Goal: Task Accomplishment & Management: Manage account settings

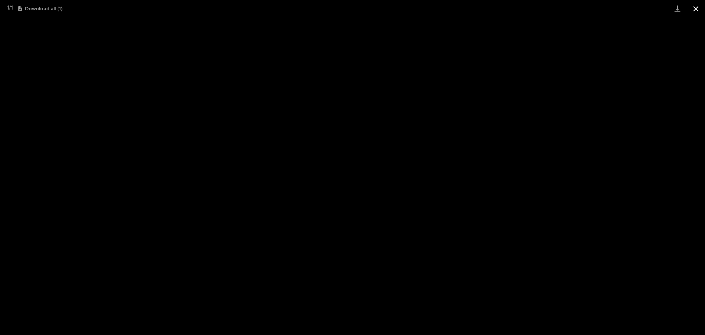
click at [698, 10] on button "Close gallery" at bounding box center [696, 8] width 18 height 17
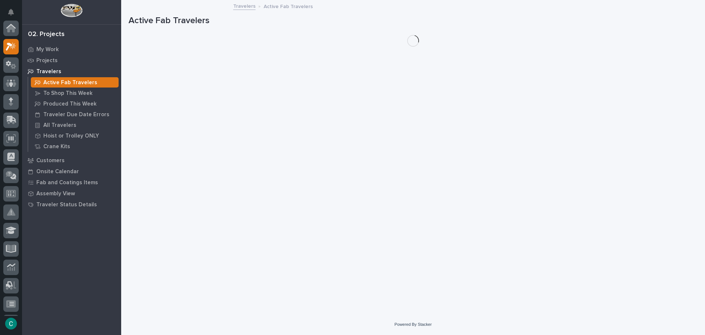
scroll to position [18, 0]
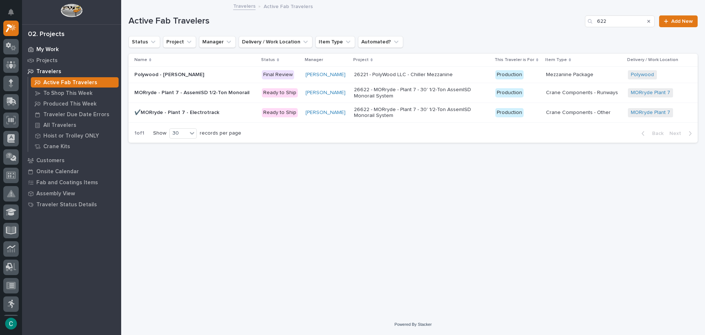
click at [43, 50] on p "My Work" at bounding box center [47, 49] width 22 height 7
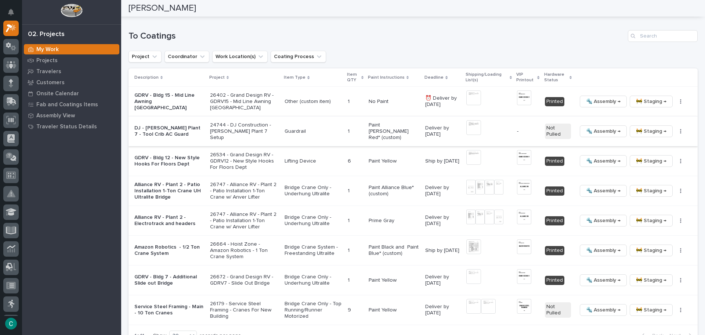
scroll to position [734, 0]
click at [680, 128] on icon "button" at bounding box center [680, 130] width 1 height 5
click at [660, 167] on button "Generate VIP" at bounding box center [656, 169] width 54 height 12
click at [592, 56] on div "Project Coordinator Work Location(s) Coating Process" at bounding box center [413, 56] width 569 height 12
click at [466, 123] on img at bounding box center [473, 126] width 15 height 15
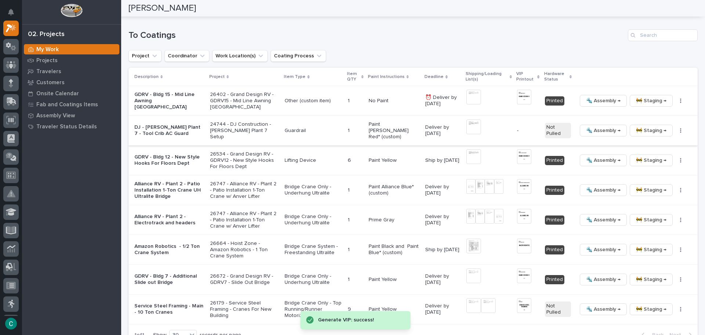
click at [466, 122] on img at bounding box center [473, 126] width 15 height 15
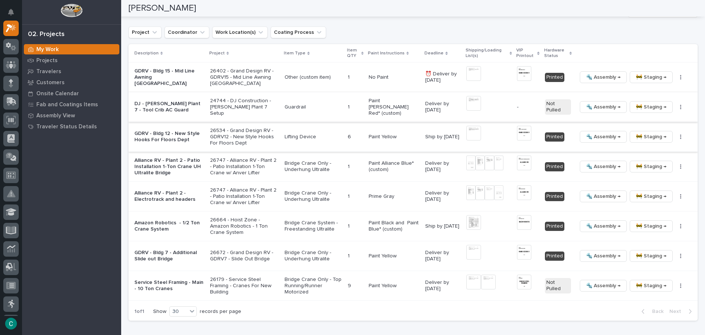
scroll to position [771, 0]
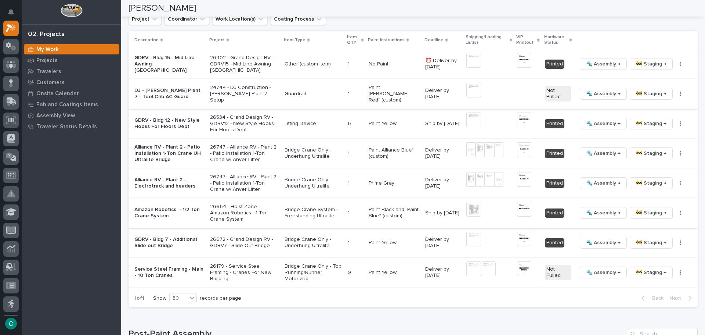
click at [636, 209] on span "🚧 Staging →" at bounding box center [651, 212] width 30 height 9
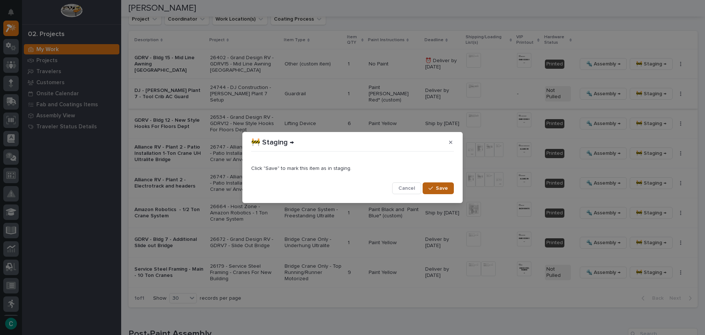
click at [436, 189] on div "button" at bounding box center [432, 187] width 7 height 5
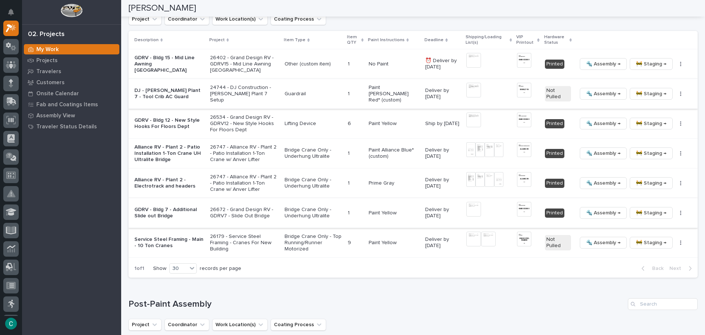
click at [586, 209] on span "🔩 Assembly →" at bounding box center [603, 212] width 35 height 9
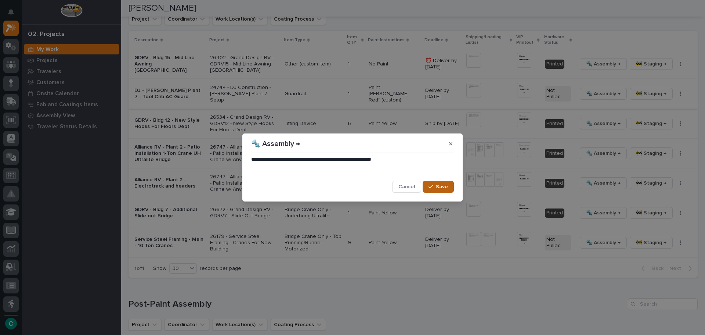
click at [446, 192] on button "Save" at bounding box center [438, 187] width 31 height 12
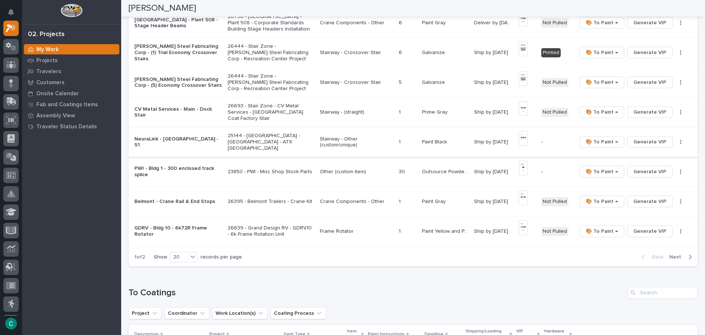
scroll to position [514, 0]
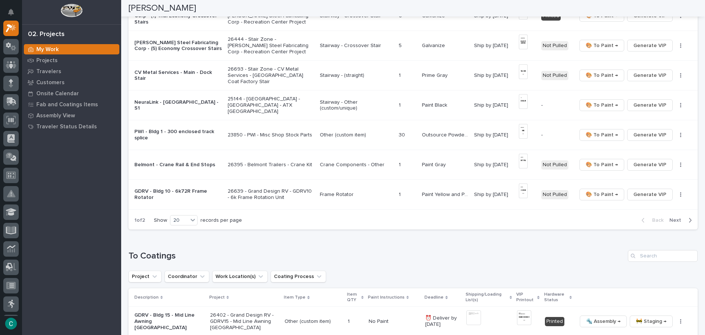
click at [676, 217] on span "Next" at bounding box center [677, 220] width 16 height 7
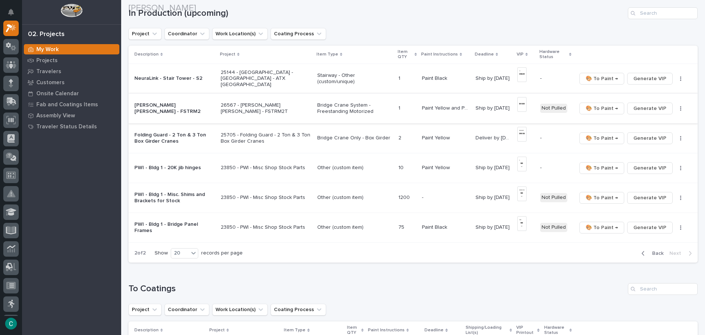
scroll to position [73, 0]
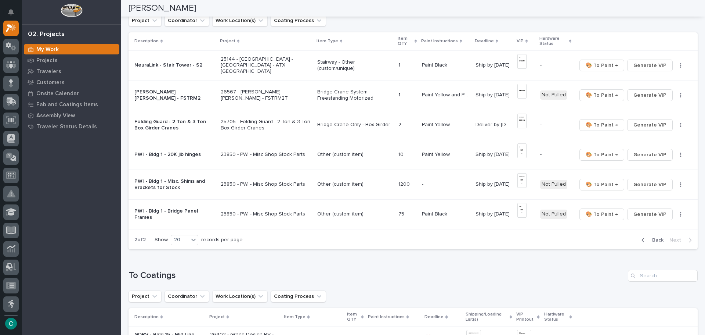
click at [328, 97] on p "Bridge Crane System - Freestanding Motorized" at bounding box center [354, 95] width 75 height 12
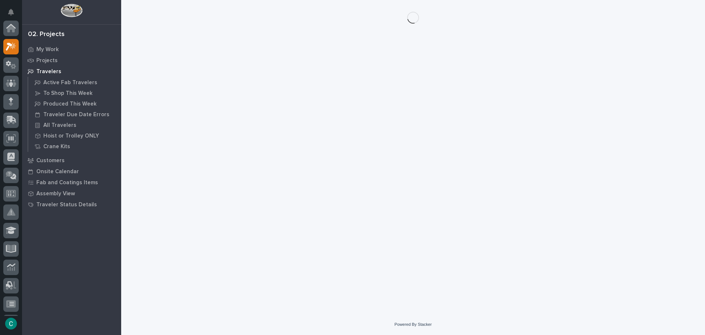
scroll to position [18, 0]
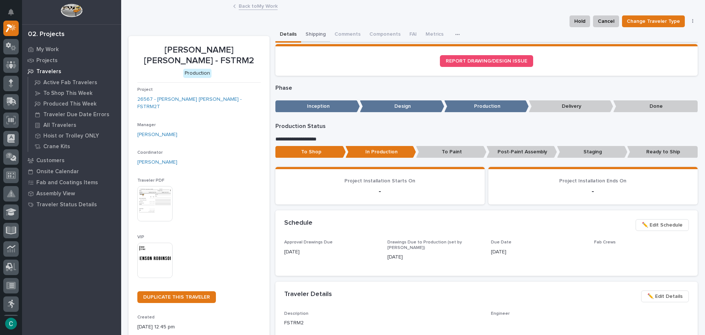
click at [311, 31] on button "Shipping" at bounding box center [315, 34] width 29 height 15
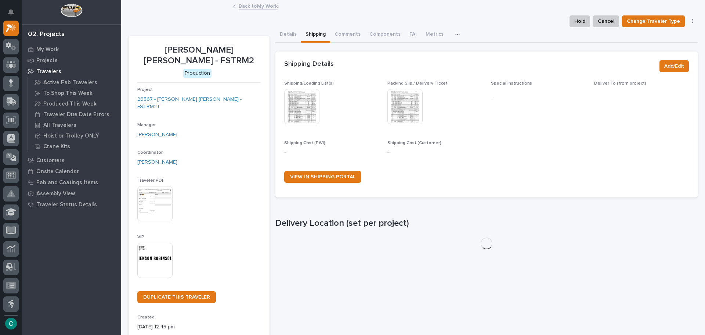
click at [301, 109] on img at bounding box center [301, 106] width 35 height 35
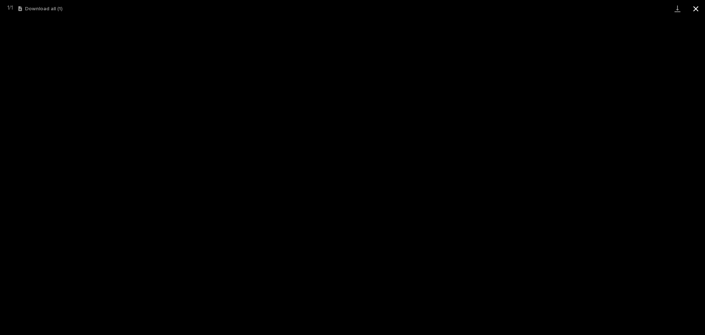
click at [703, 9] on button "Close gallery" at bounding box center [696, 8] width 18 height 17
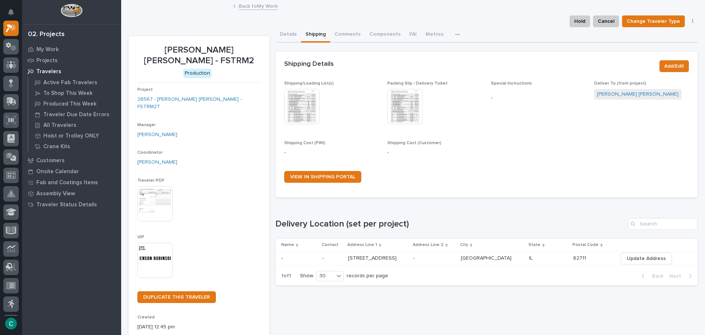
click at [261, 3] on link "Back to My Work" at bounding box center [258, 5] width 39 height 8
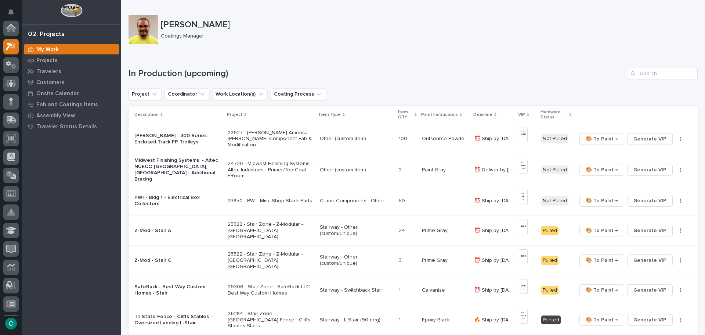
scroll to position [18, 0]
